Goal: Information Seeking & Learning: Learn about a topic

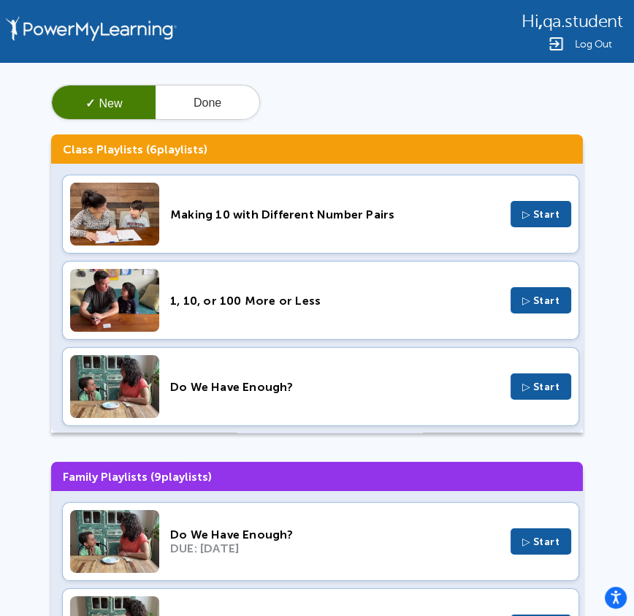
click at [231, 216] on div "Making 10 with Different Number Pairs" at bounding box center [335, 215] width 330 height 14
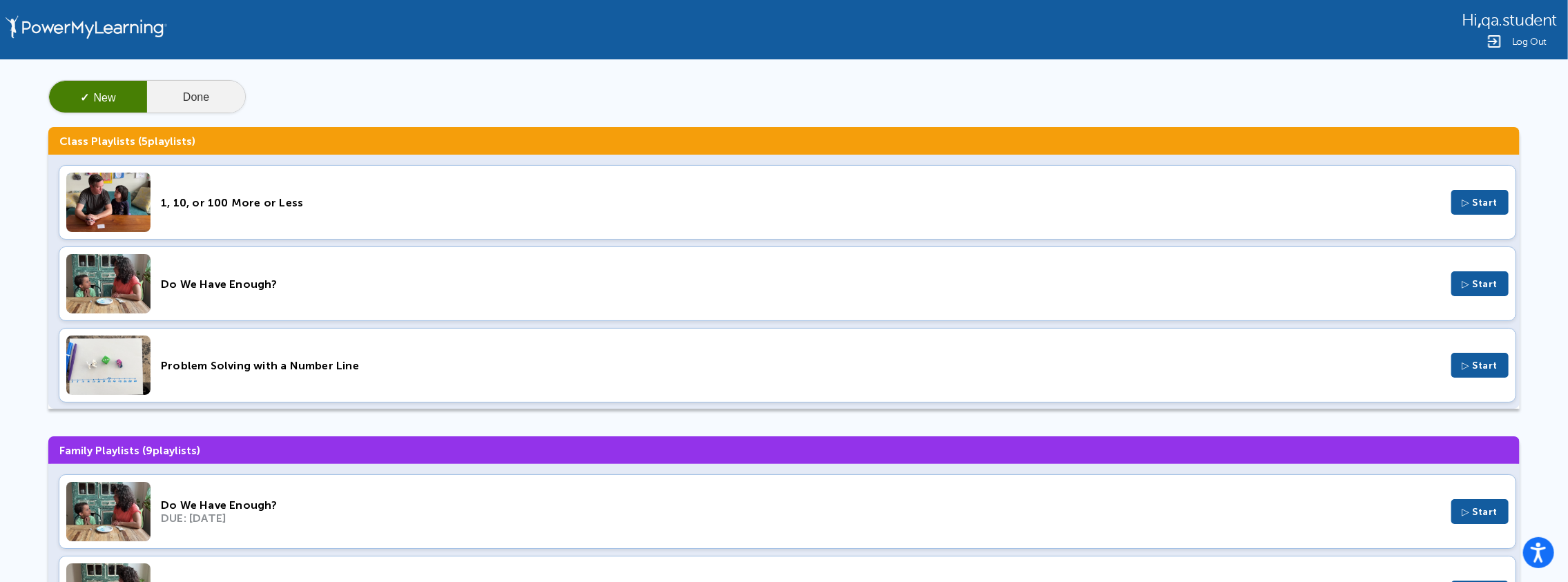
click at [196, 95] on button "Done" at bounding box center [196, 97] width 98 height 33
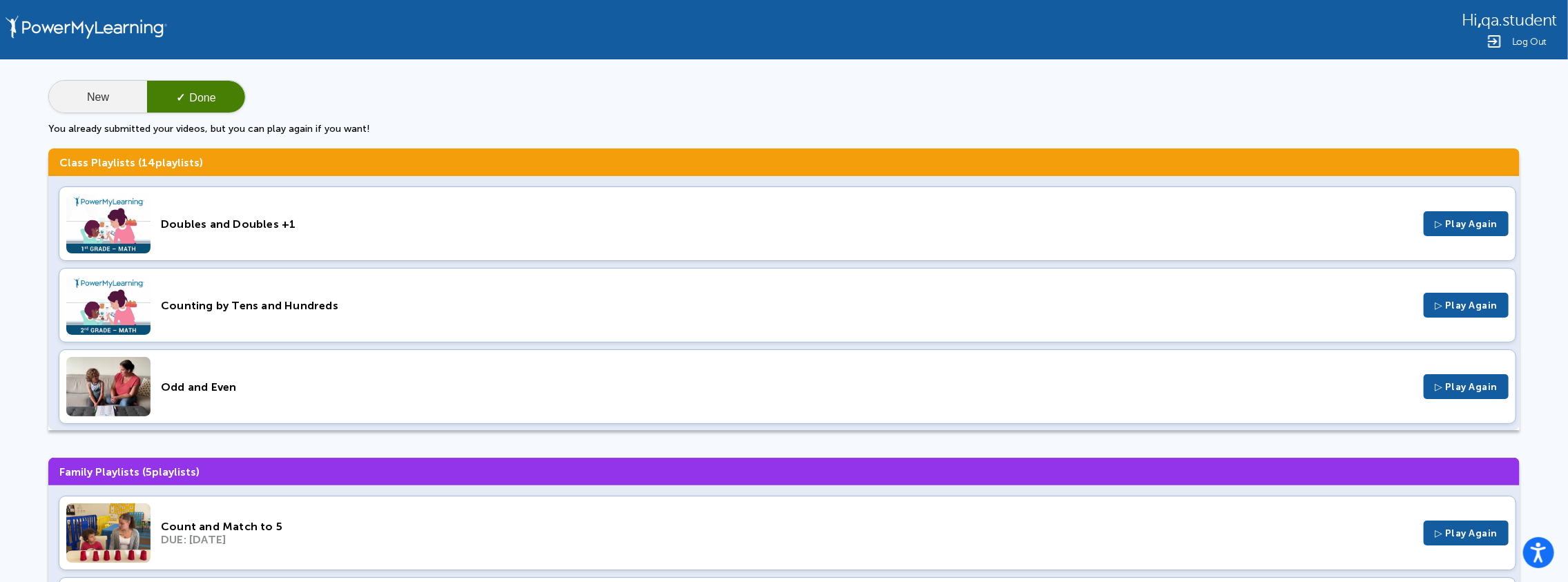
click at [104, 101] on button "New" at bounding box center [98, 97] width 98 height 33
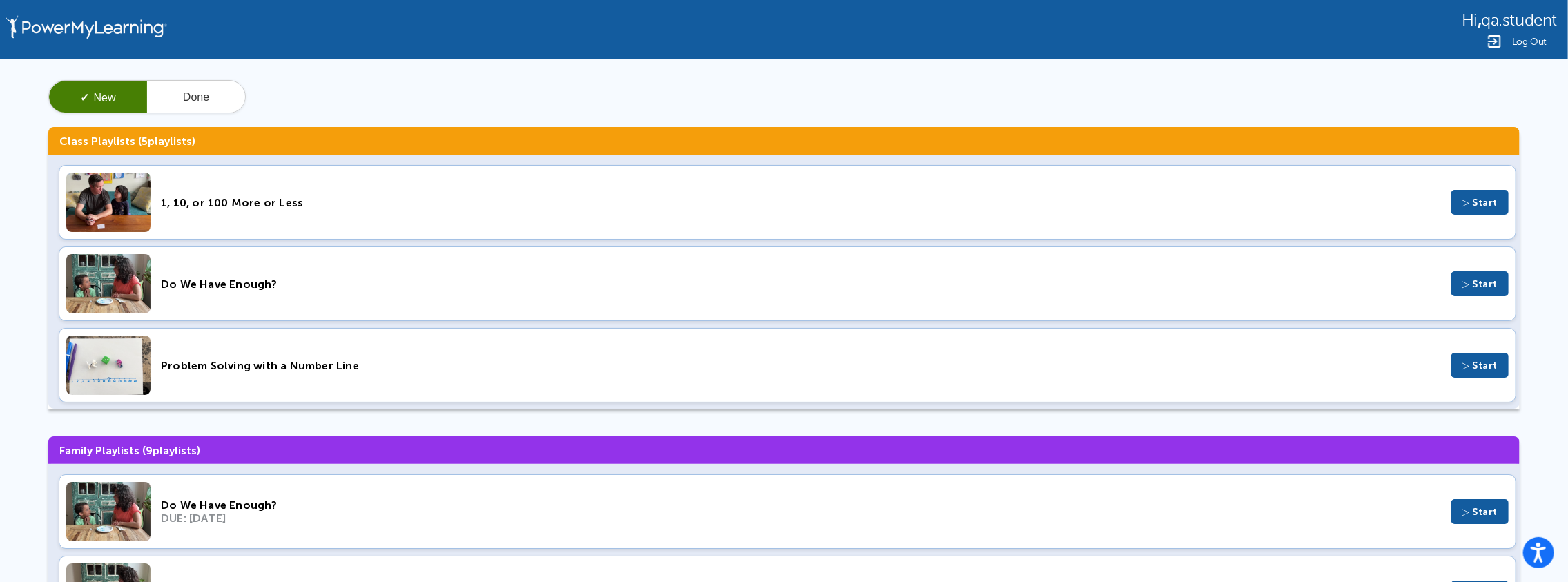
click at [314, 204] on div "1, 10, or 100 More or Less" at bounding box center [800, 203] width 1280 height 13
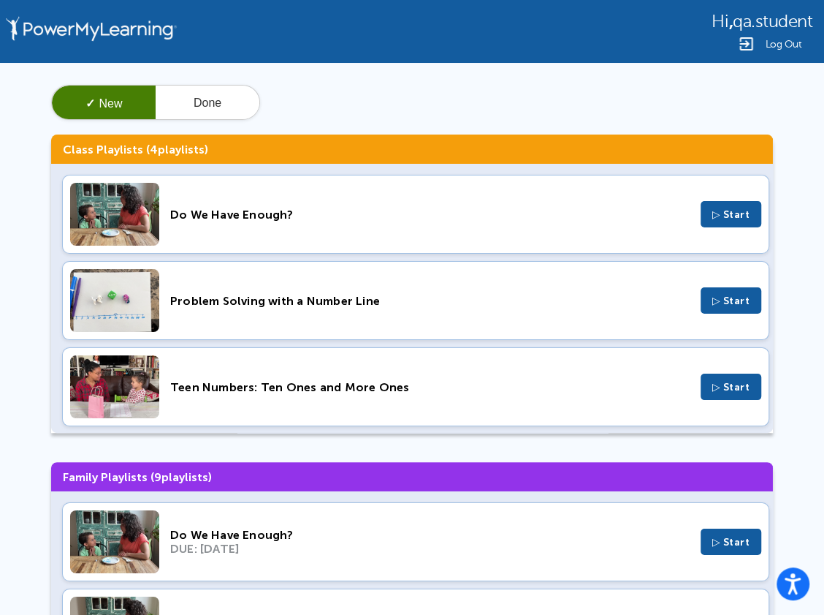
click at [201, 225] on div "Do We Have Enough? ▷ Start" at bounding box center [416, 214] width 708 height 79
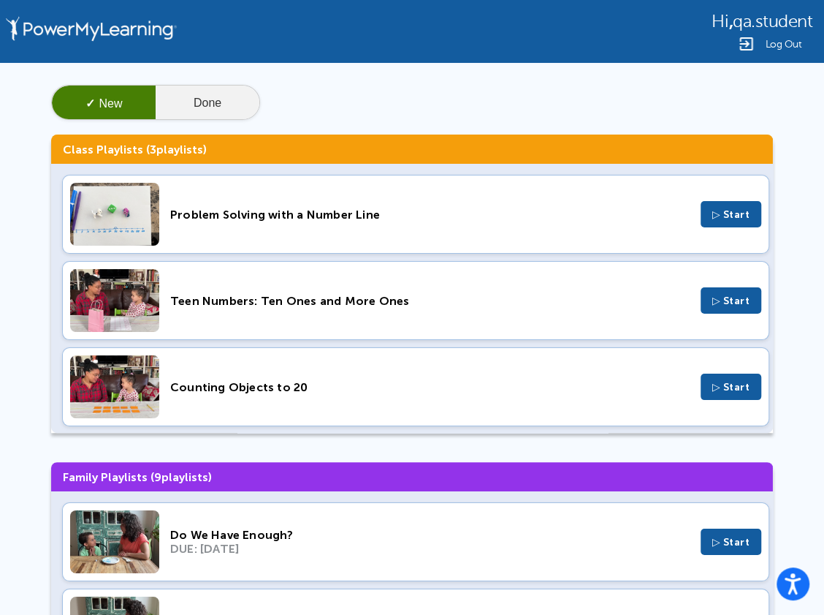
click at [201, 106] on button "Done" at bounding box center [208, 103] width 104 height 35
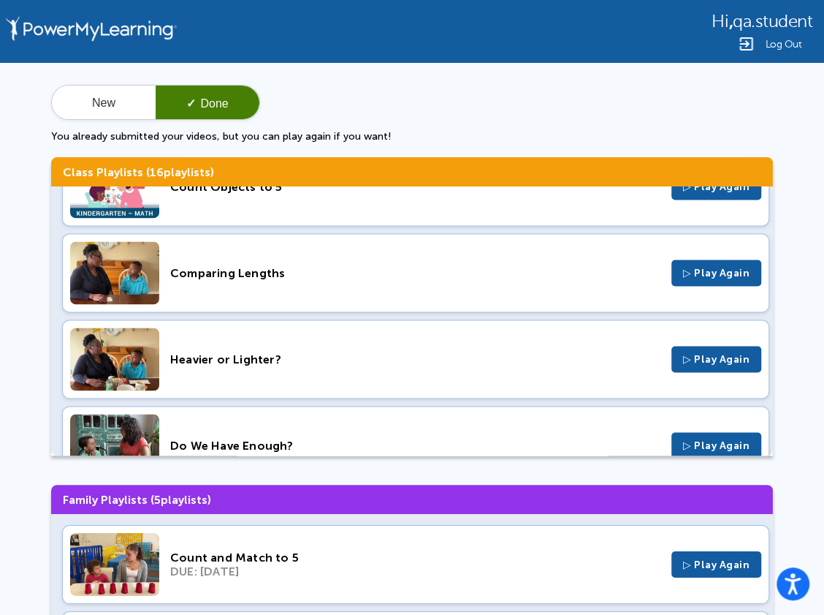
scroll to position [1122, 0]
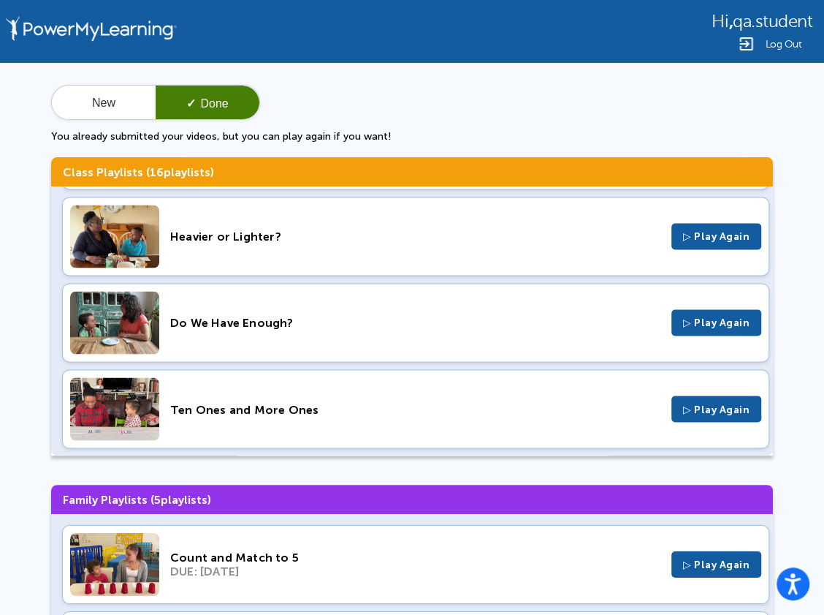
click at [215, 316] on div "Do We Have Enough?" at bounding box center [415, 323] width 490 height 14
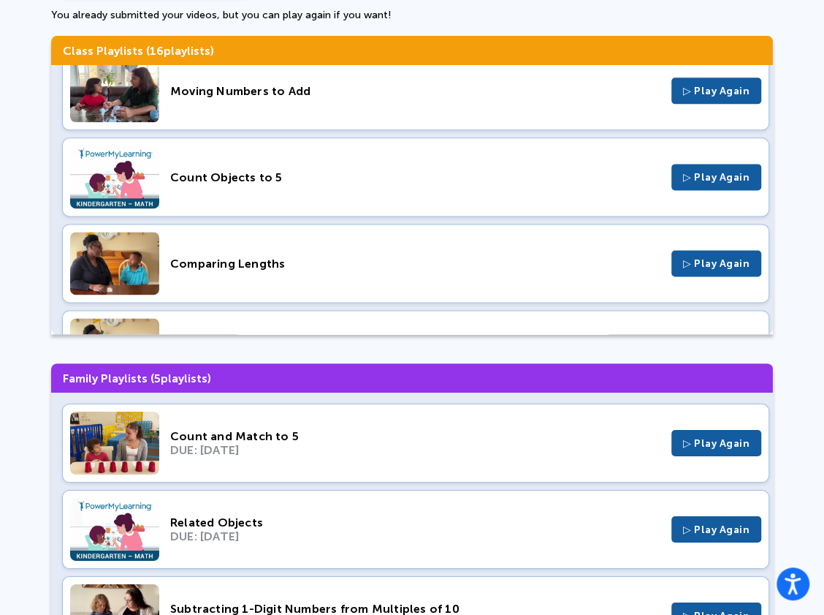
scroll to position [879, 0]
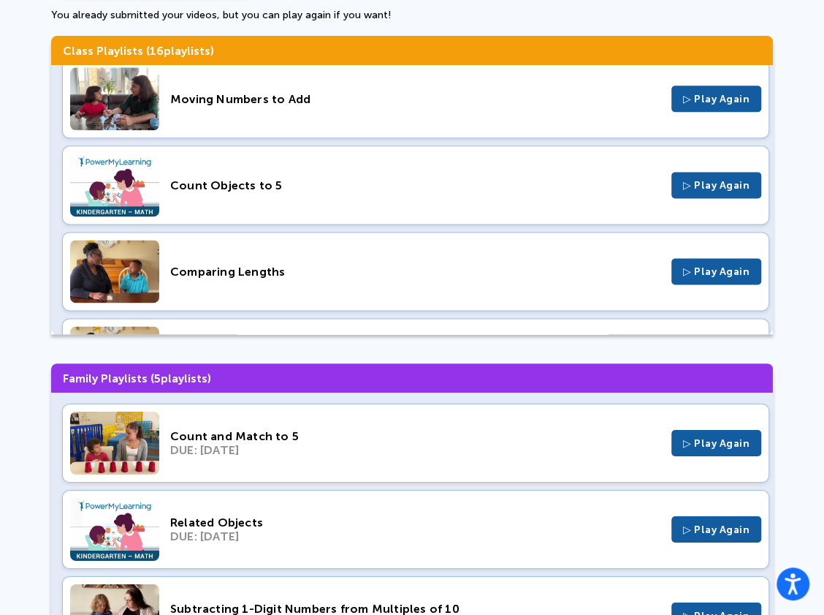
click at [219, 265] on div "Comparing Lengths" at bounding box center [415, 272] width 490 height 14
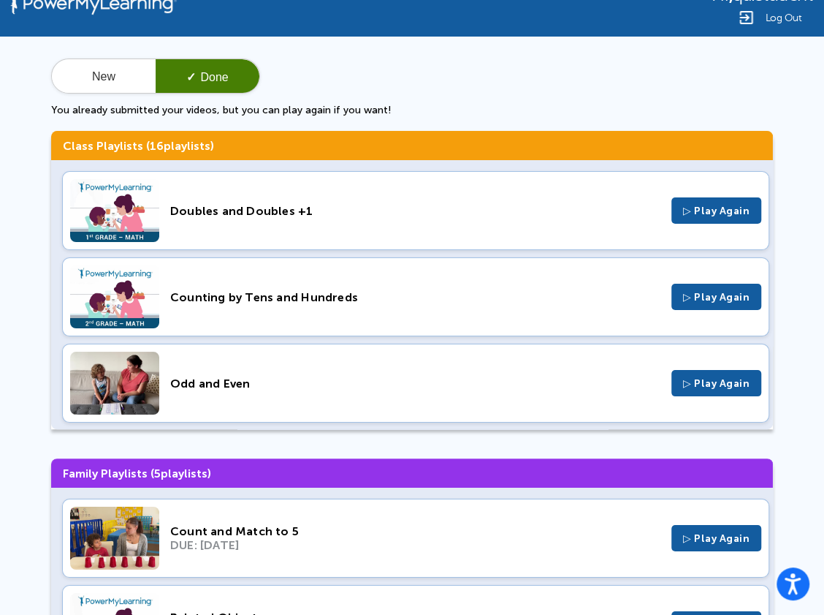
scroll to position [0, 0]
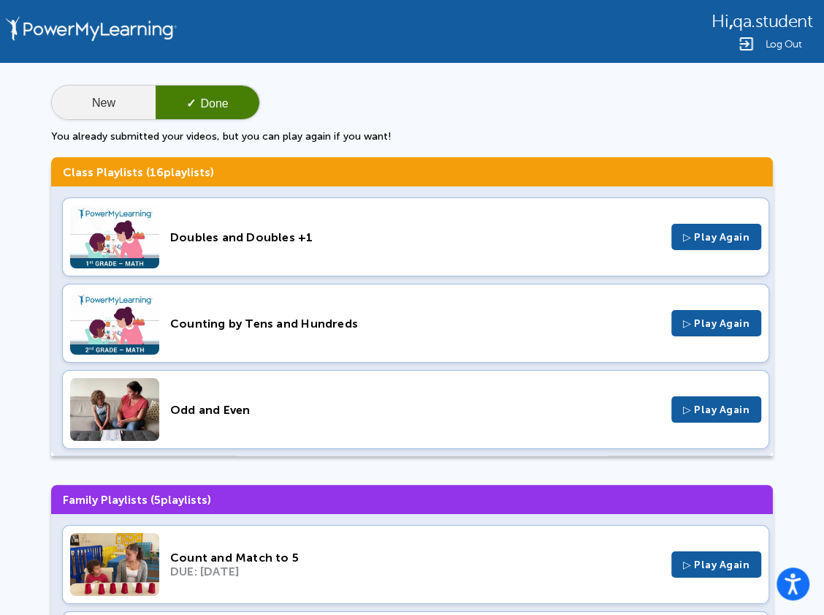
click at [121, 101] on button "New" at bounding box center [104, 103] width 104 height 35
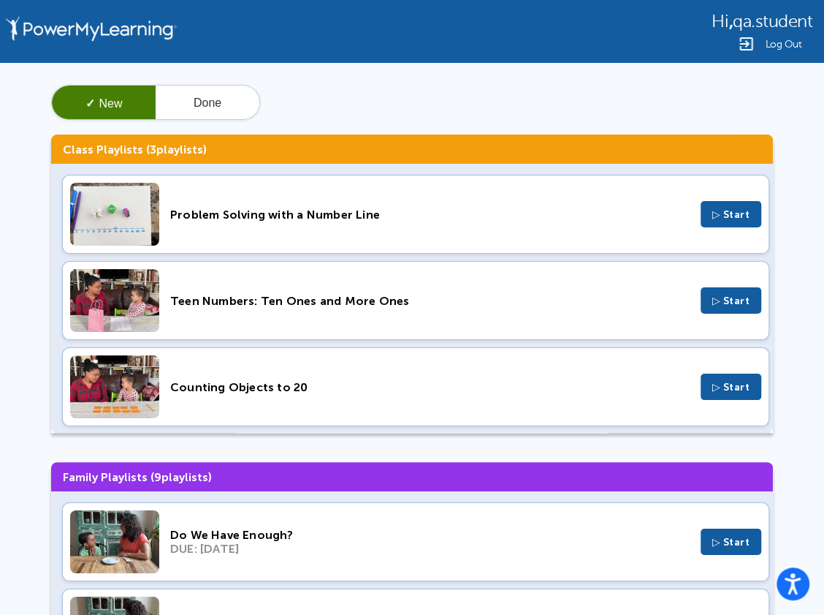
click at [325, 88] on div "✓ New Done" at bounding box center [412, 102] width 722 height 35
click at [634, 40] on span "Log Out" at bounding box center [783, 44] width 37 height 11
